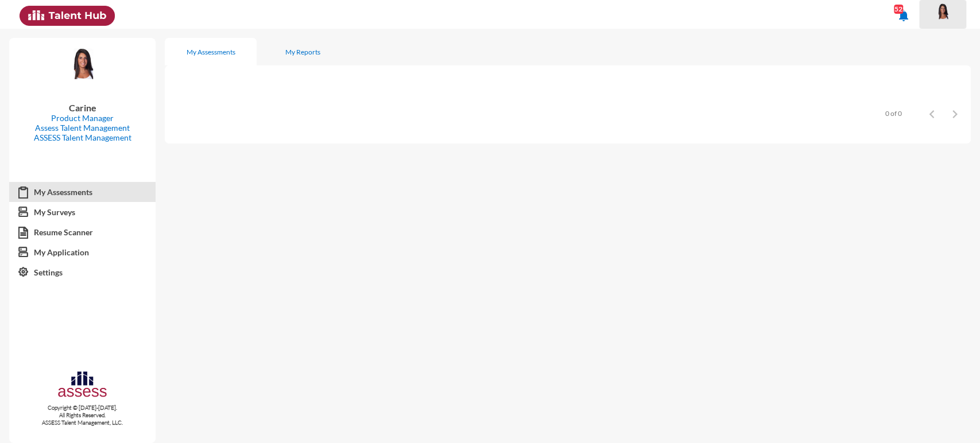
click at [945, 16] on img at bounding box center [942, 11] width 23 height 17
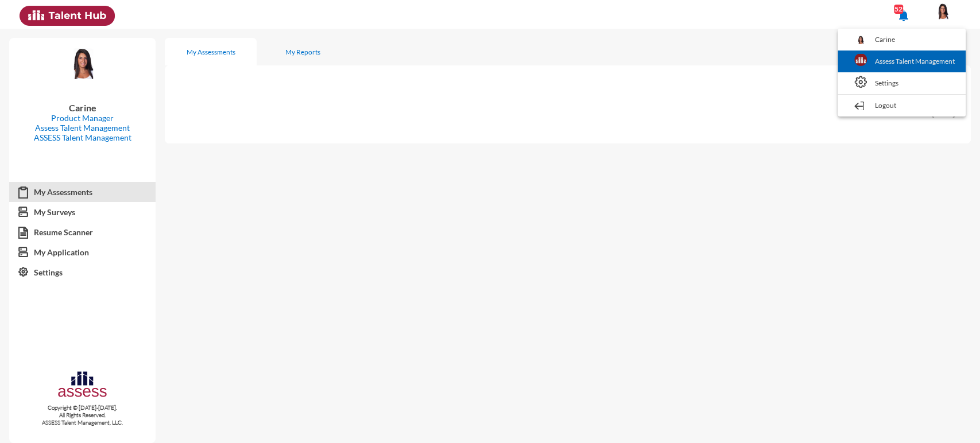
click at [931, 54] on link "Assess Talent Management" at bounding box center [901, 62] width 117 height 22
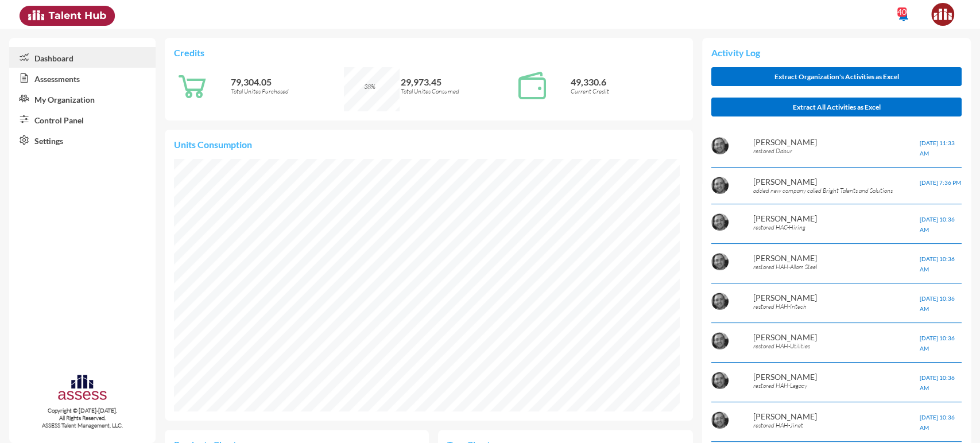
click at [69, 119] on link "Control Panel" at bounding box center [82, 119] width 146 height 21
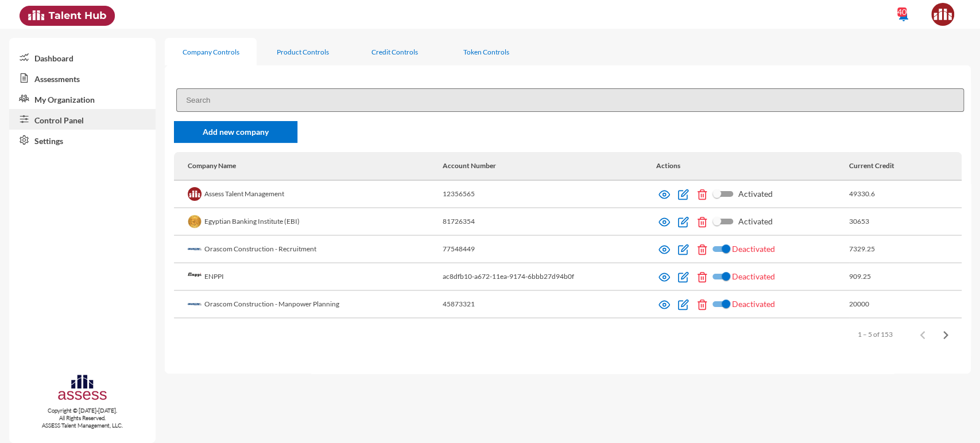
click at [98, 76] on link "Assessments" at bounding box center [82, 78] width 146 height 21
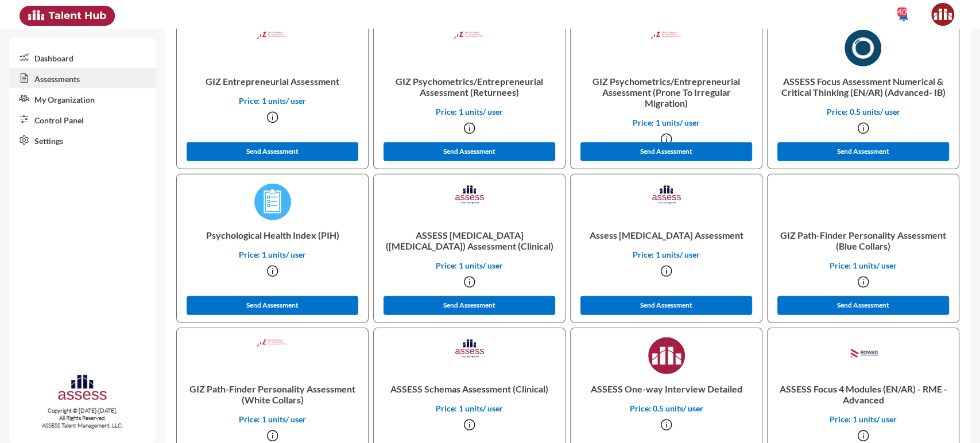
scroll to position [7141, 0]
